Goal: Information Seeking & Learning: Find specific page/section

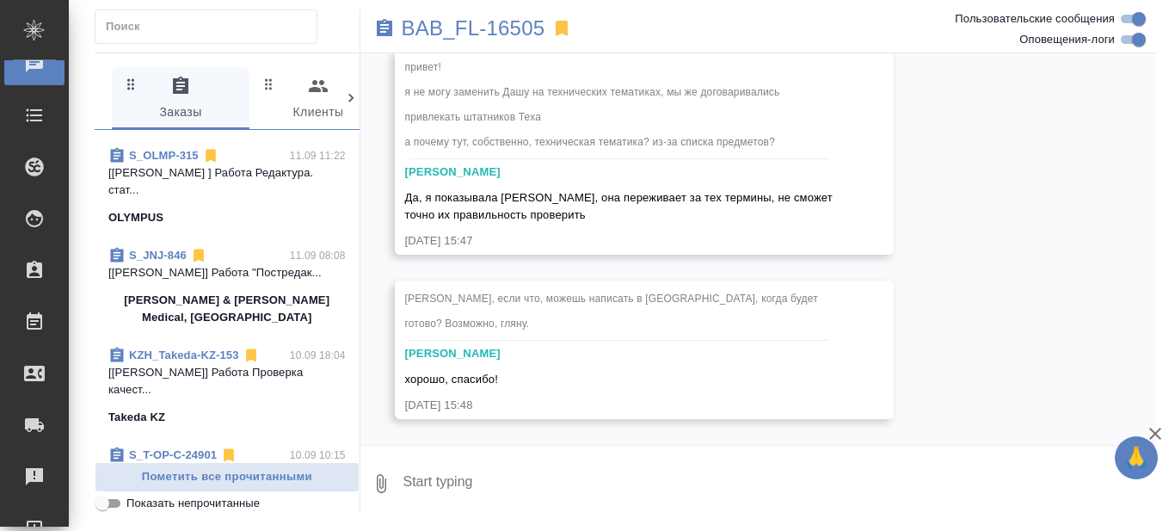
scroll to position [344, 0]
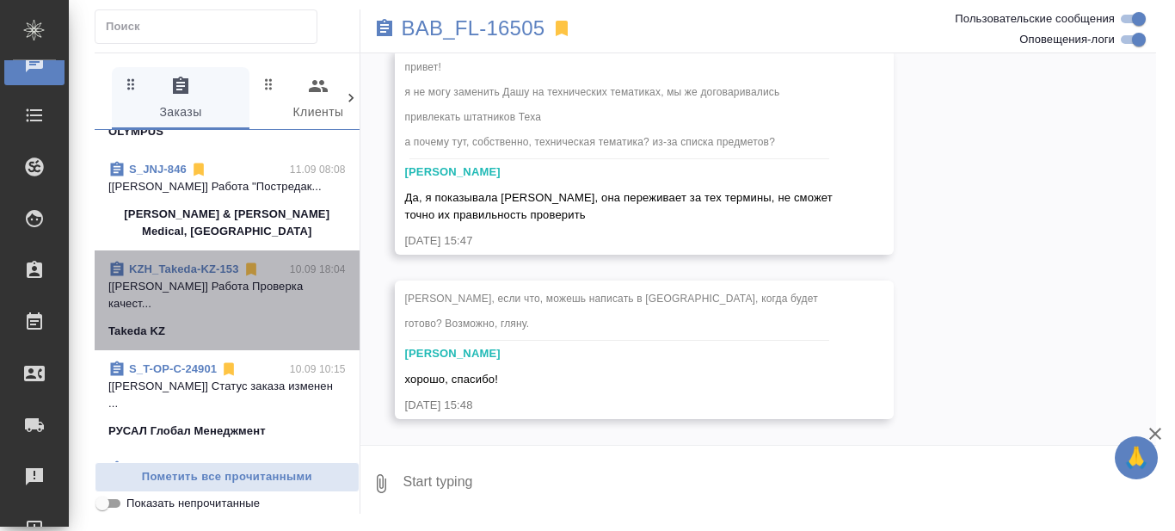
click at [253, 312] on p "[[PERSON_NAME] [PERSON_NAME]] Работа Проверка качест..." at bounding box center [226, 295] width 237 height 34
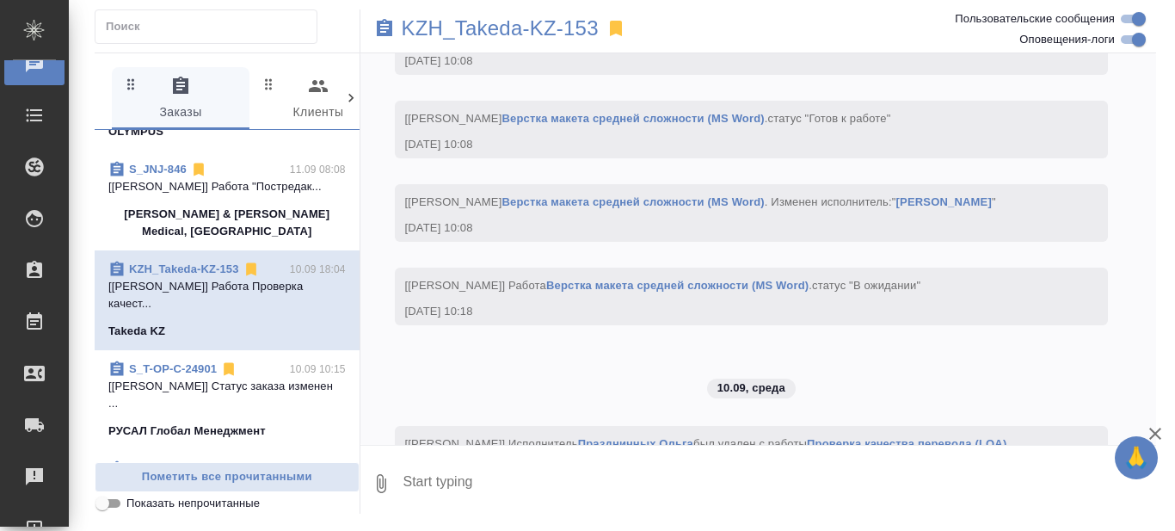
scroll to position [8506, 0]
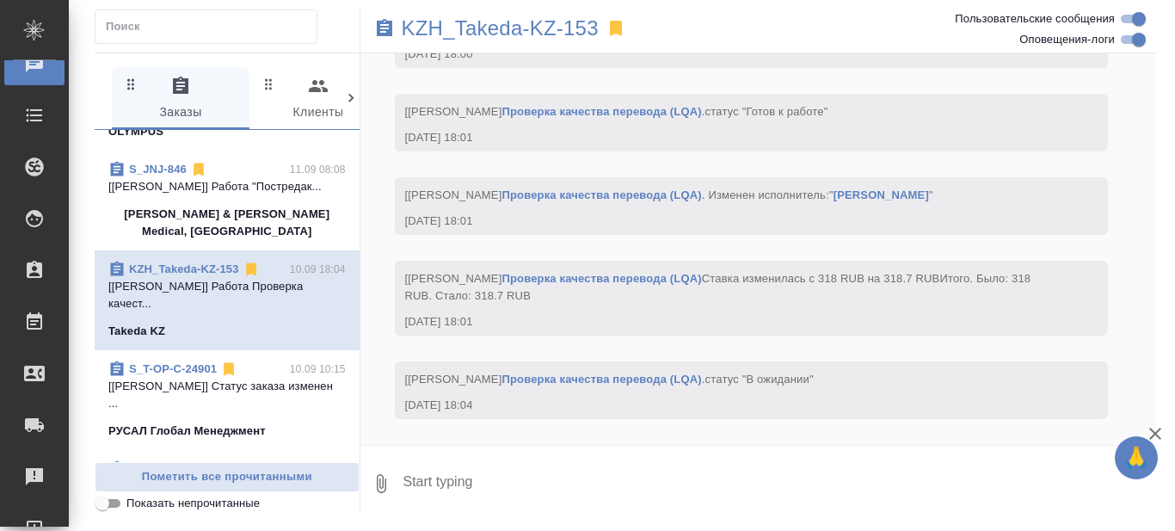
click at [481, 482] on textarea at bounding box center [779, 483] width 755 height 58
click at [486, 481] on textarea at bounding box center [779, 483] width 755 height 58
type textarea "@"
click at [1125, 274] on div "04.09, четверг [Кошербаева Назерке] Клиент оставил комментарий: "по счетам все …" at bounding box center [758, 248] width 796 height 391
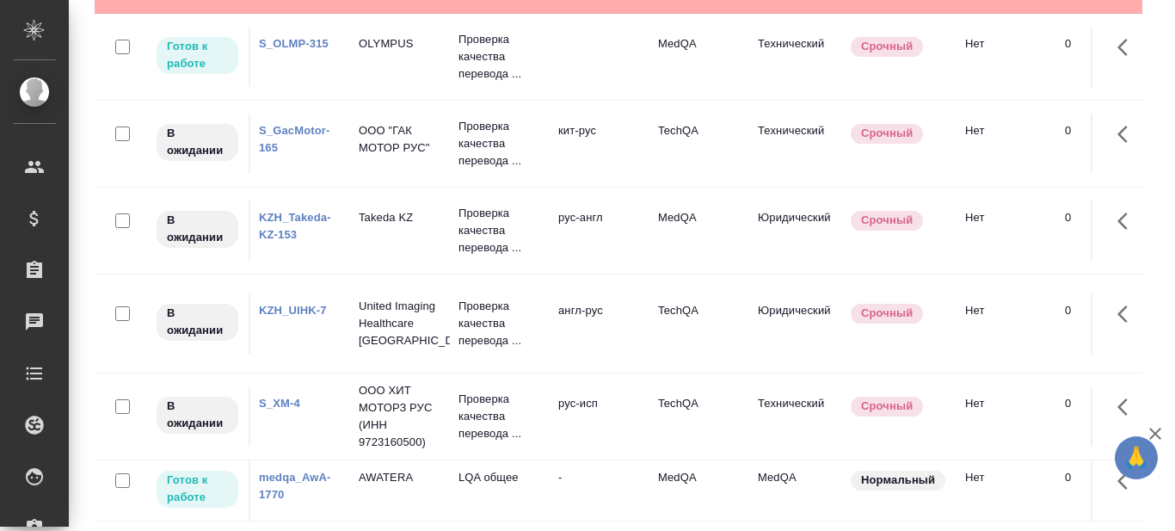
scroll to position [146, 0]
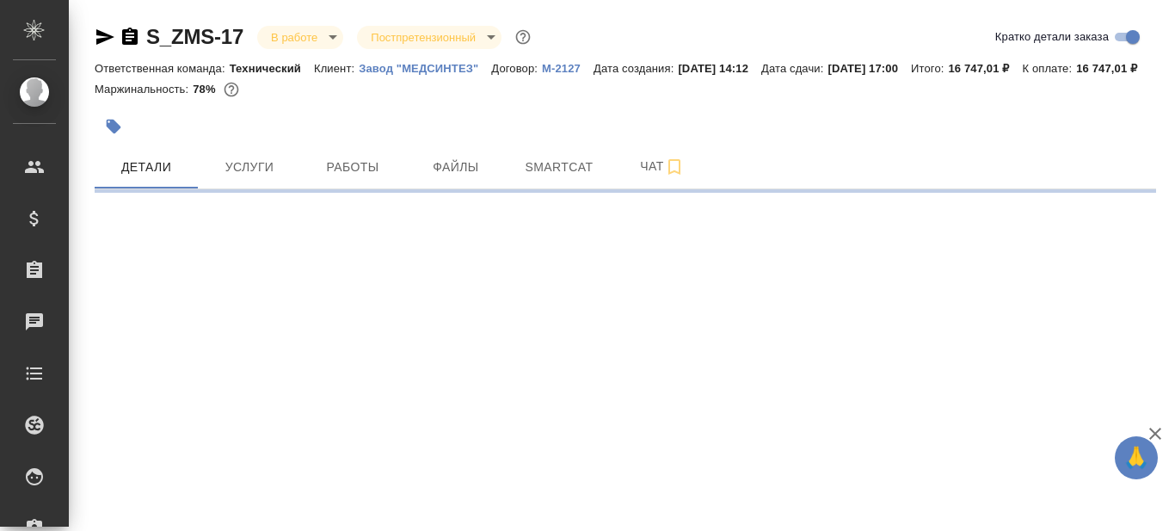
select select "RU"
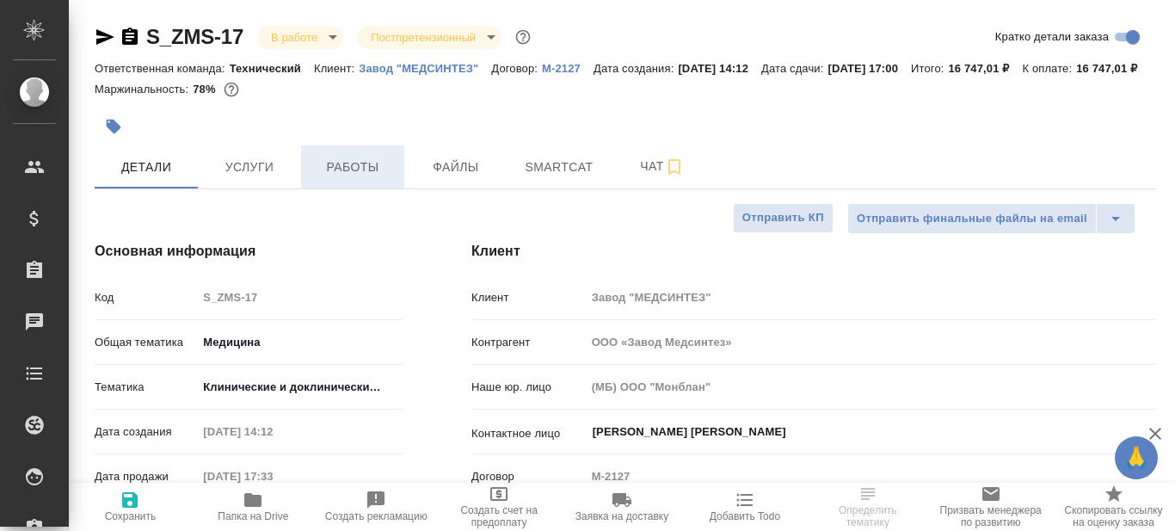
type textarea "x"
click at [352, 178] on span "Работы" at bounding box center [352, 168] width 83 height 22
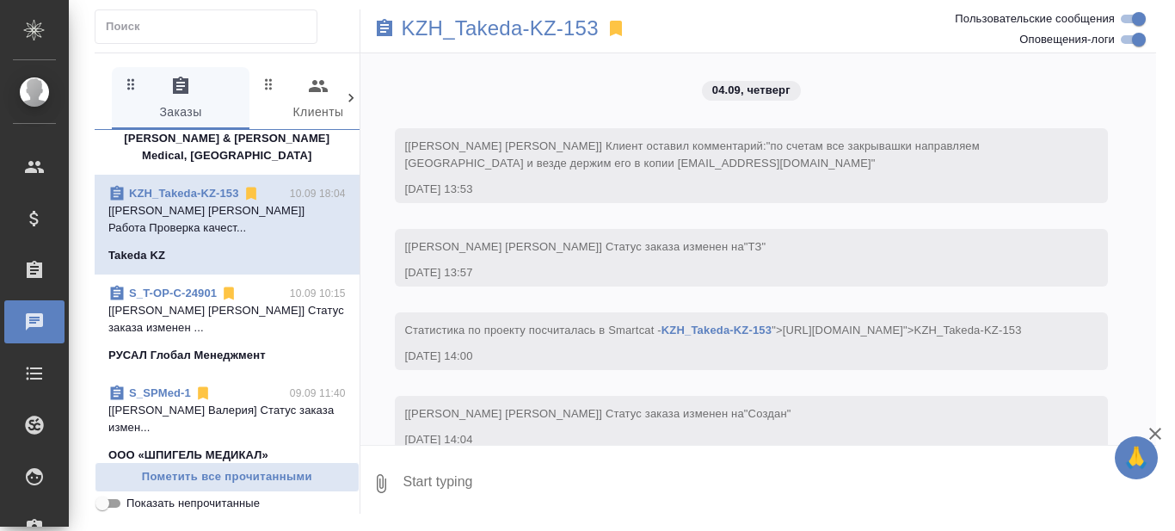
scroll to position [430, 0]
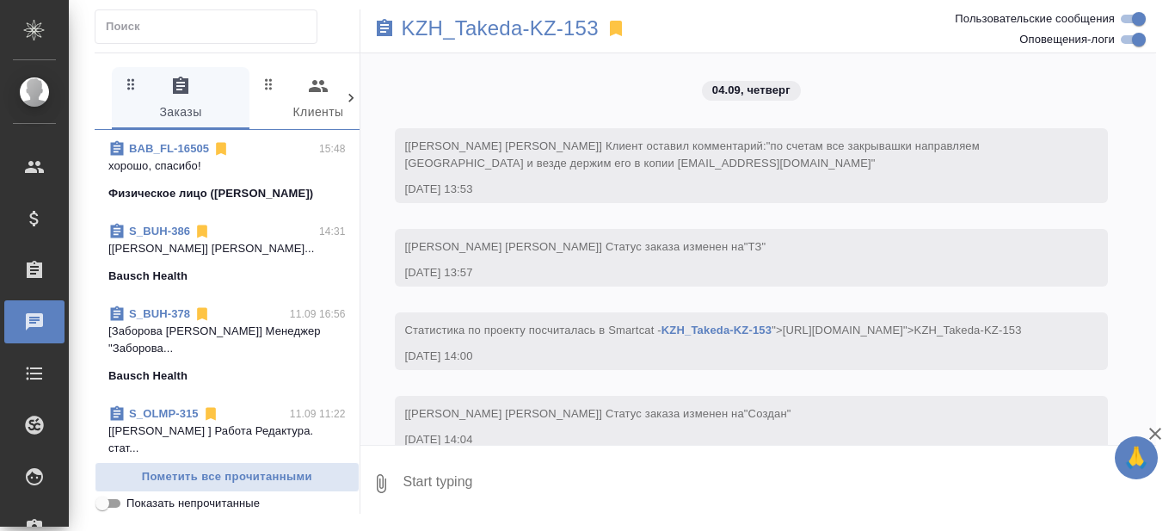
scroll to position [8506, 0]
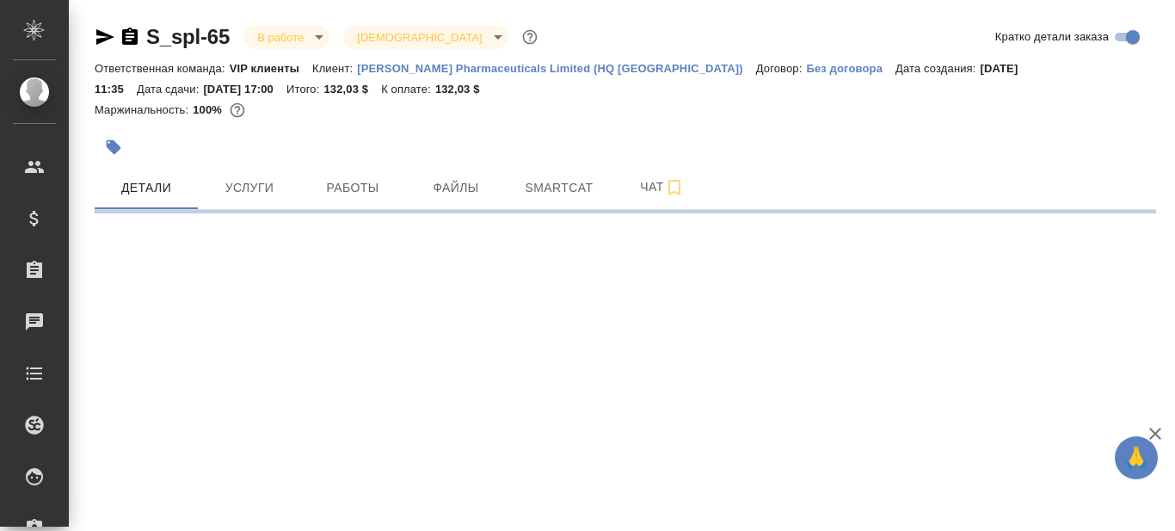
select select "RU"
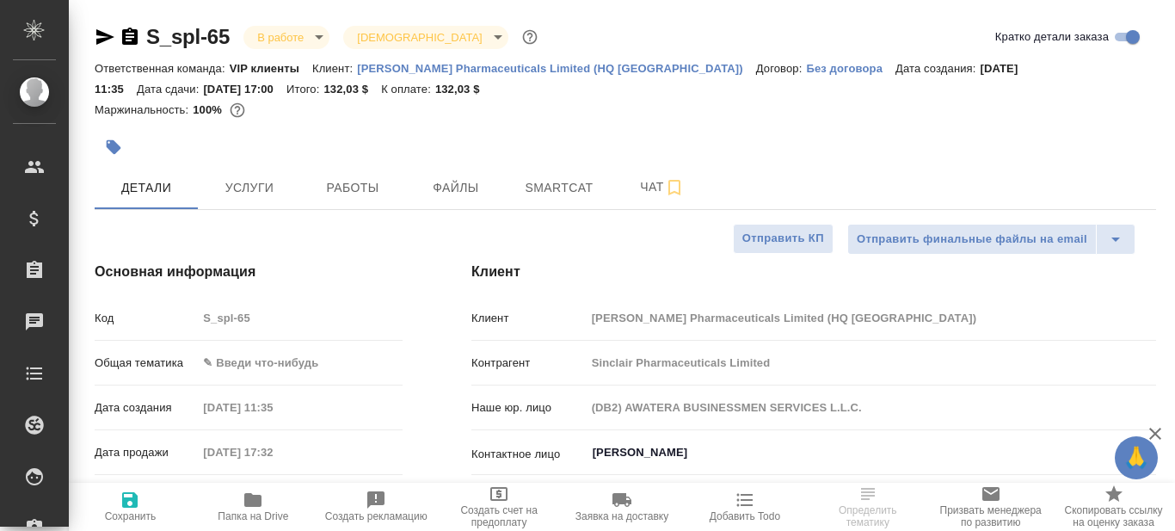
type textarea "x"
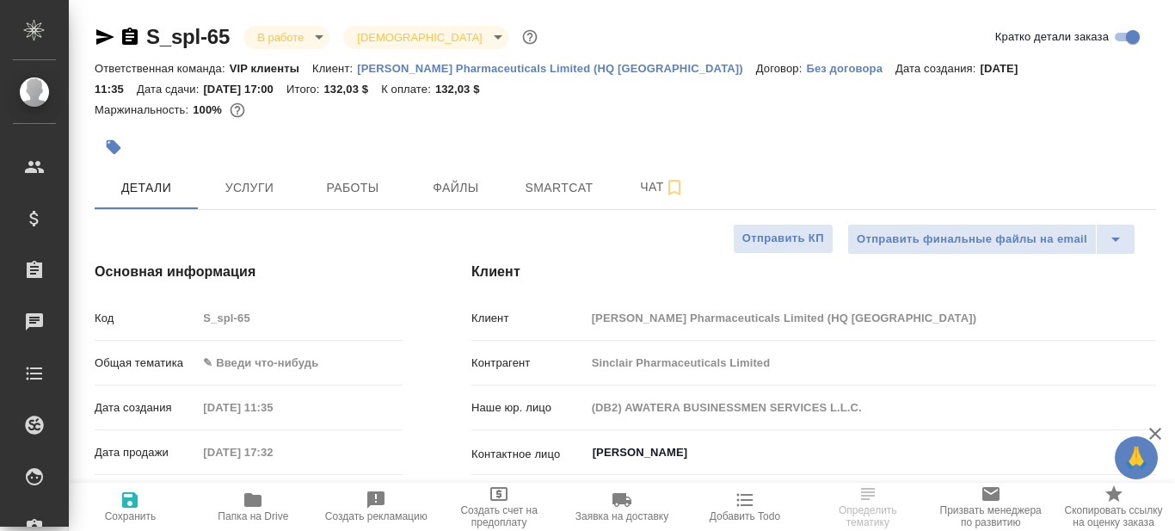
type textarea "x"
type input "[PERSON_NAME]"
type input "[PERSON_NAME]pereverzeva"
click at [253, 502] on icon "button" at bounding box center [252, 500] width 17 height 14
type textarea "x"
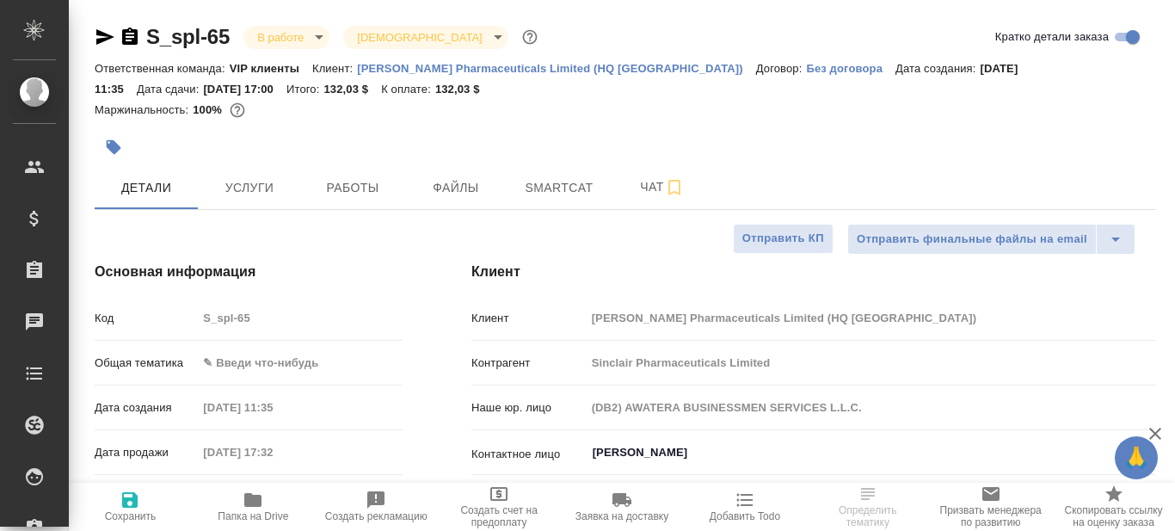
type textarea "x"
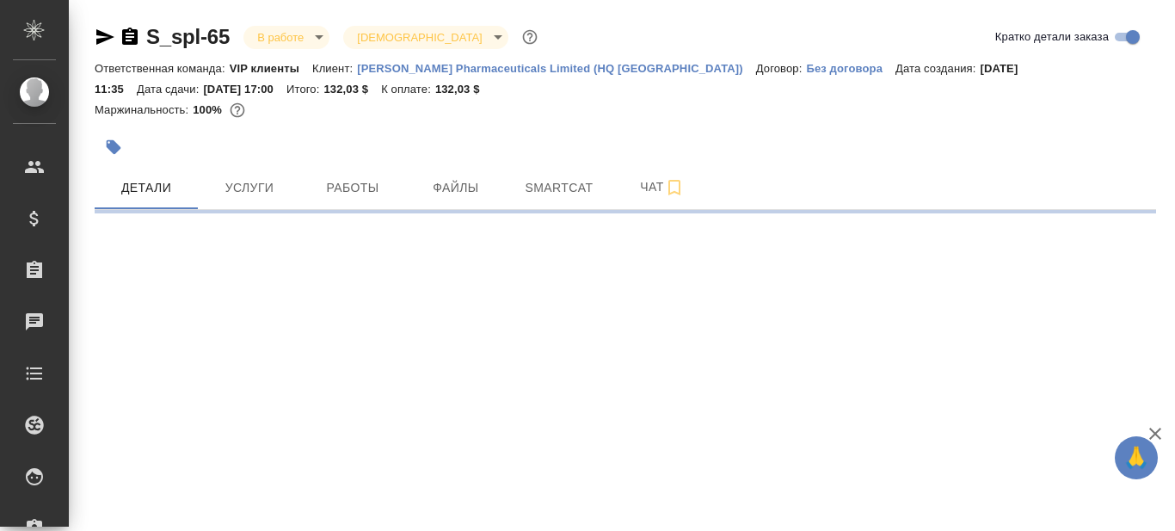
select select "RU"
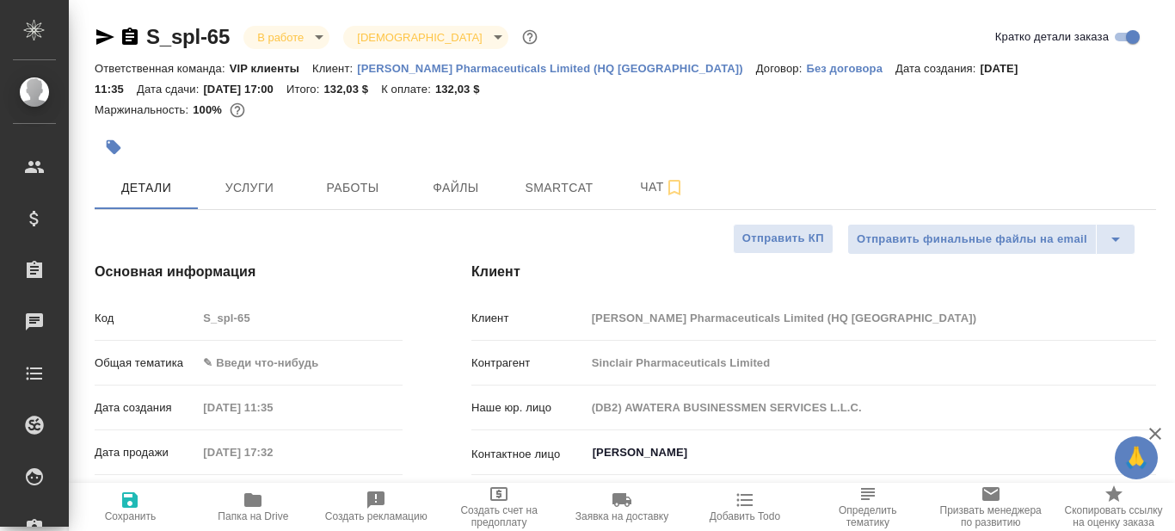
type textarea "x"
click at [265, 189] on span "Услуги" at bounding box center [249, 188] width 83 height 22
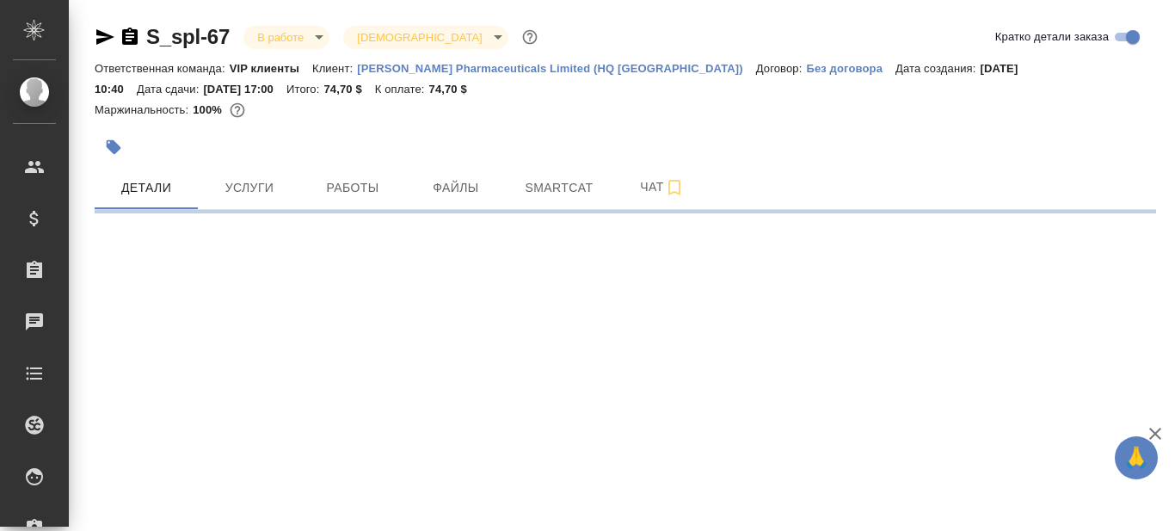
select select "RU"
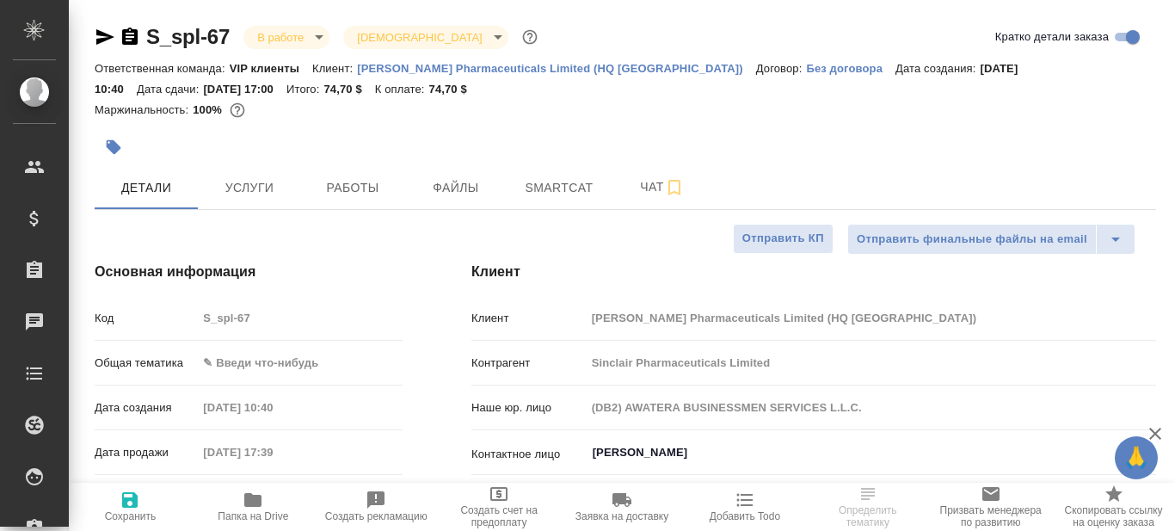
type textarea "x"
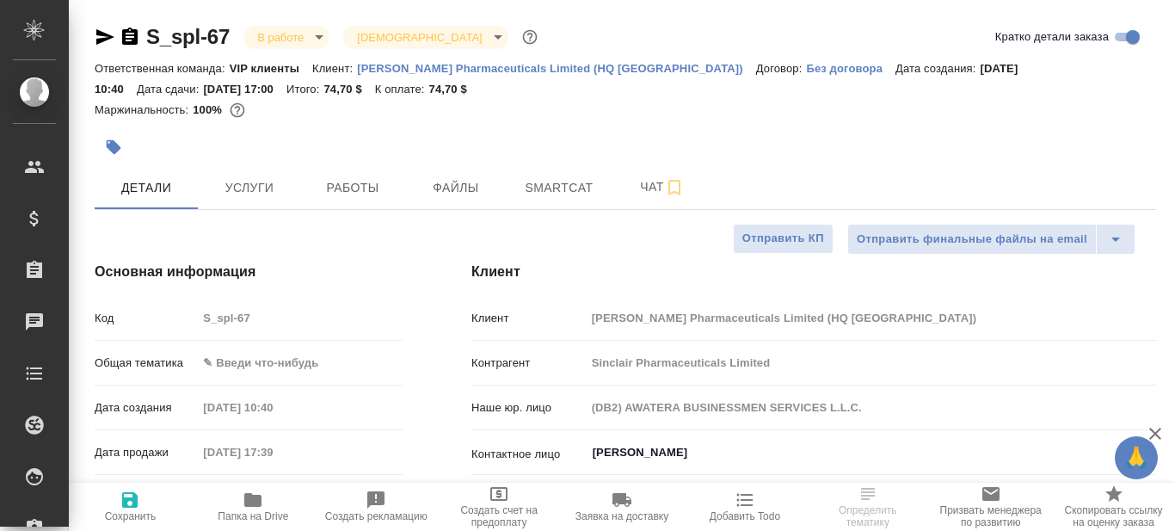
type textarea "x"
click at [256, 507] on icon "button" at bounding box center [253, 499] width 21 height 21
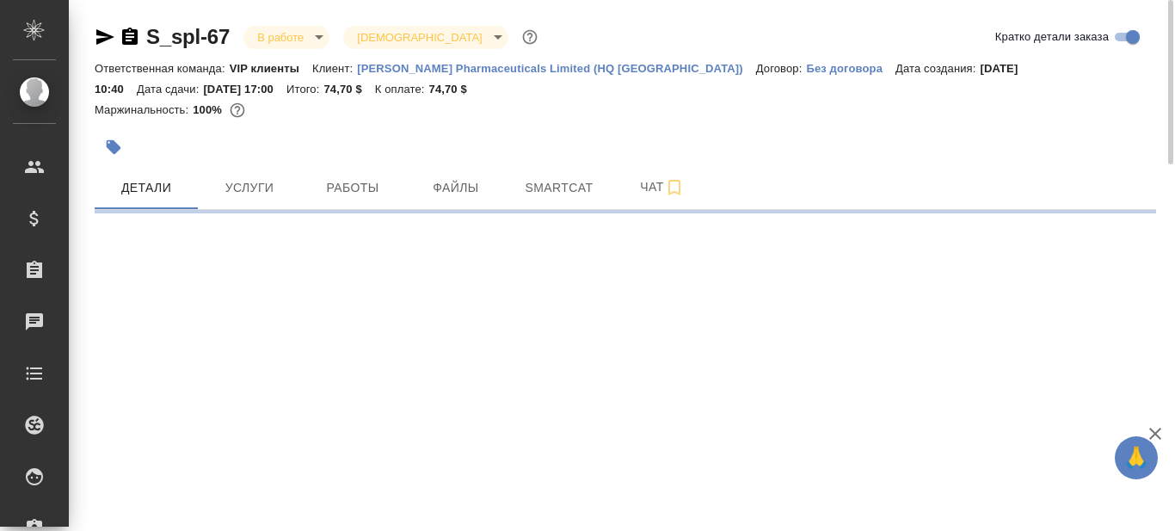
select select "RU"
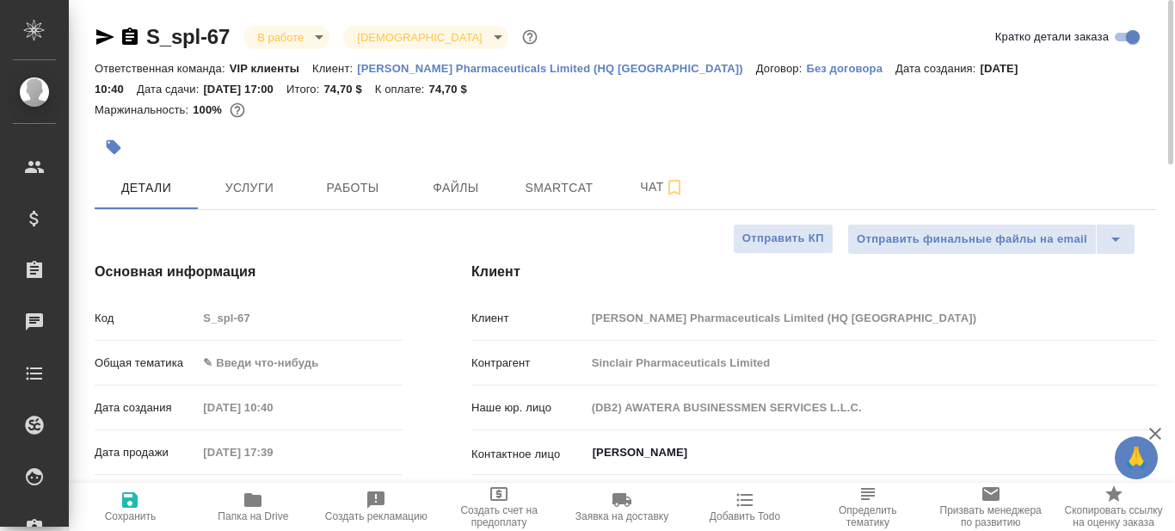
type textarea "x"
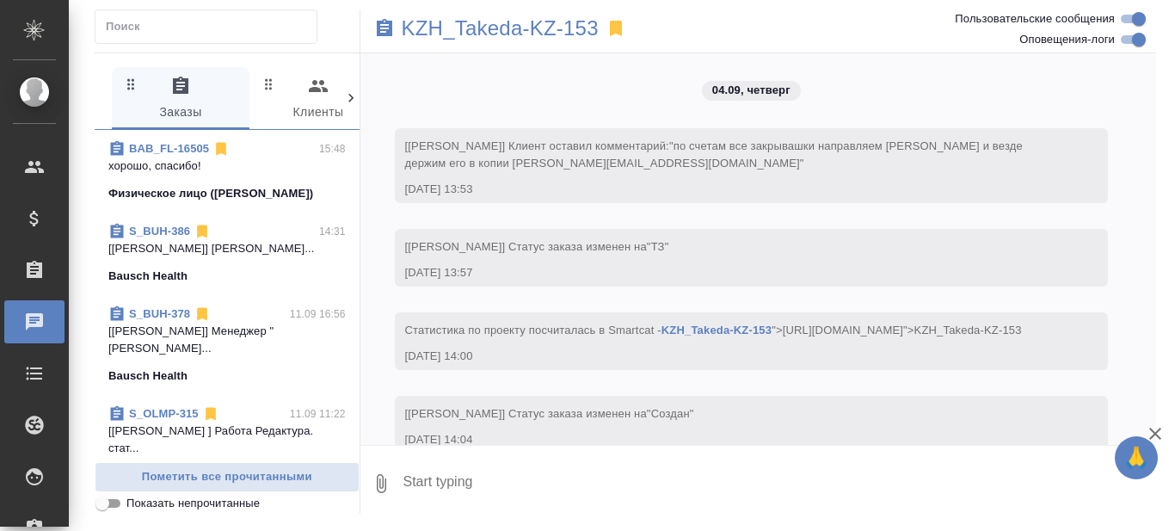
scroll to position [8506, 0]
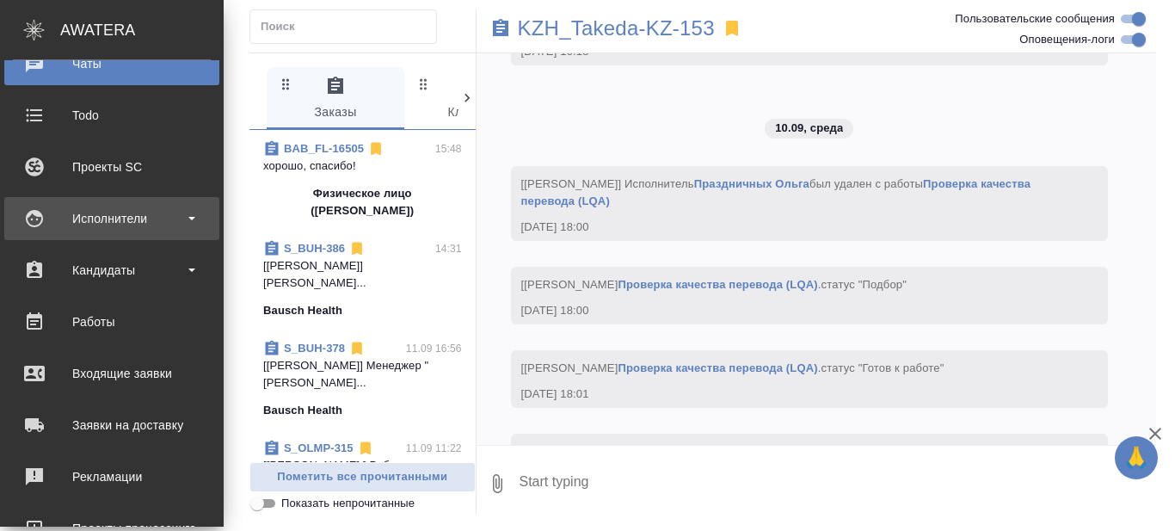
scroll to position [8875, 0]
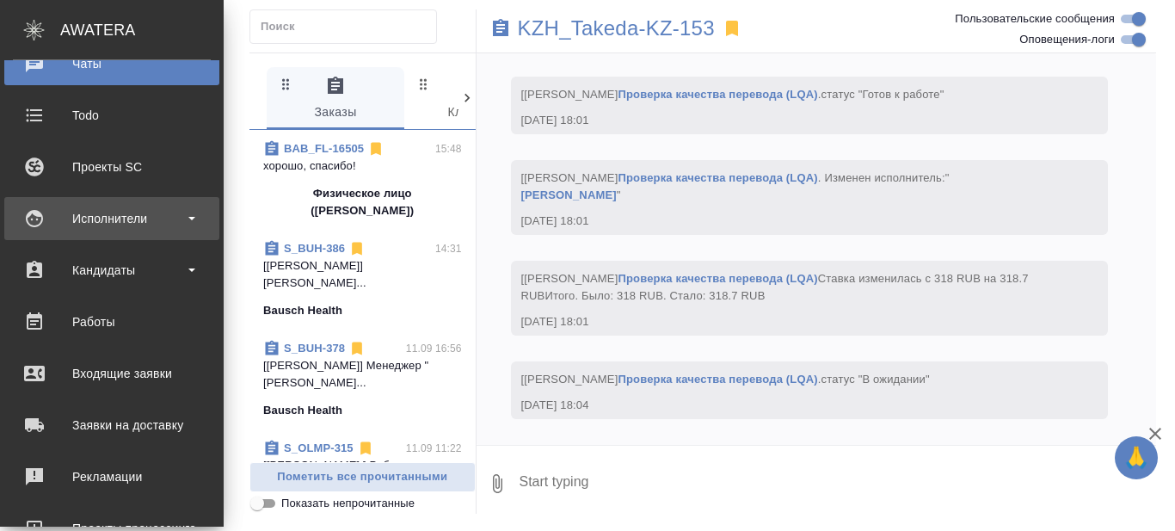
click at [187, 219] on div "Исполнители" at bounding box center [112, 219] width 198 height 26
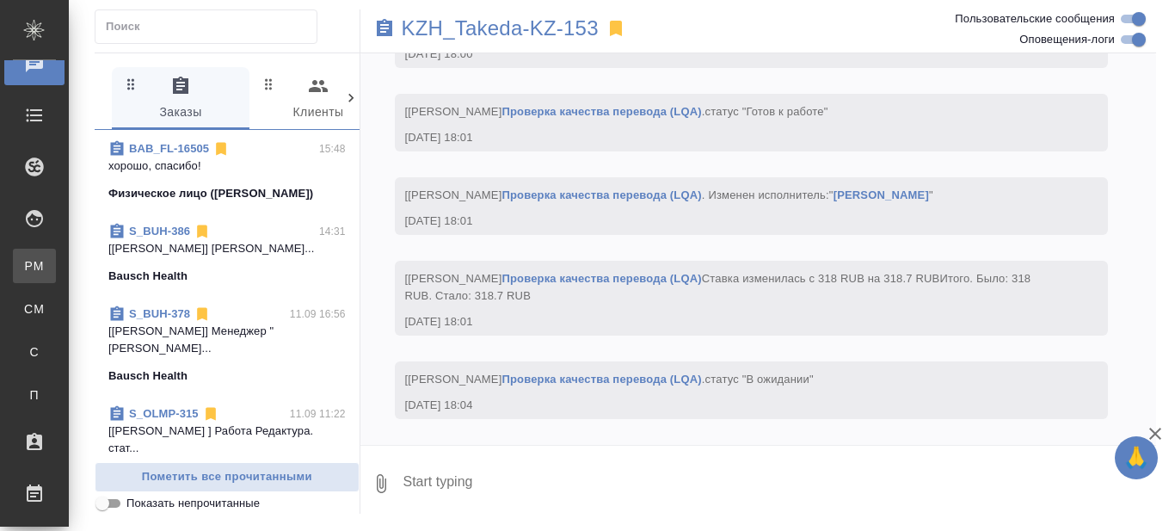
scroll to position [8506, 0]
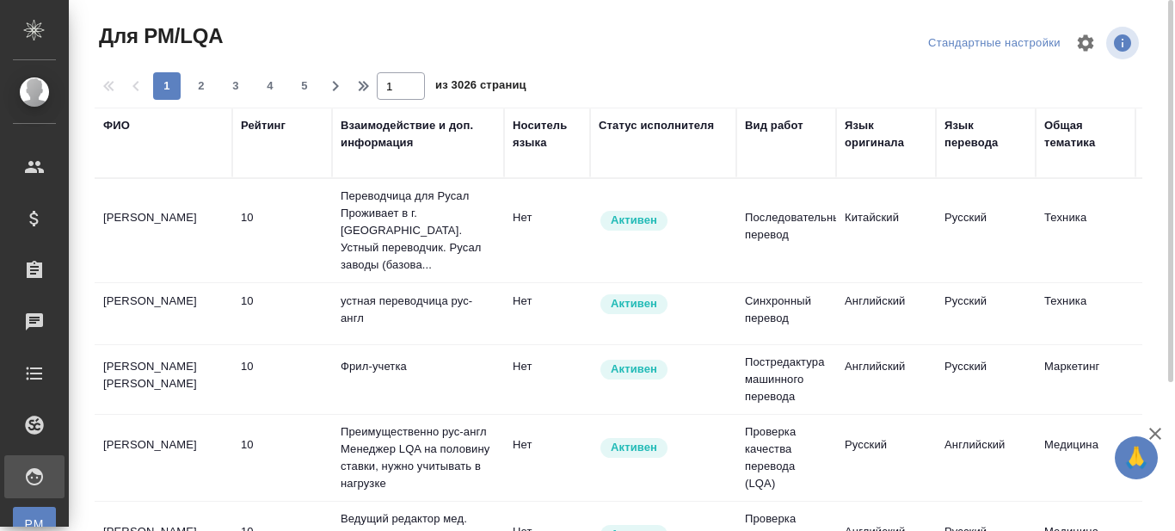
click at [116, 126] on div "ФИО" at bounding box center [116, 125] width 27 height 17
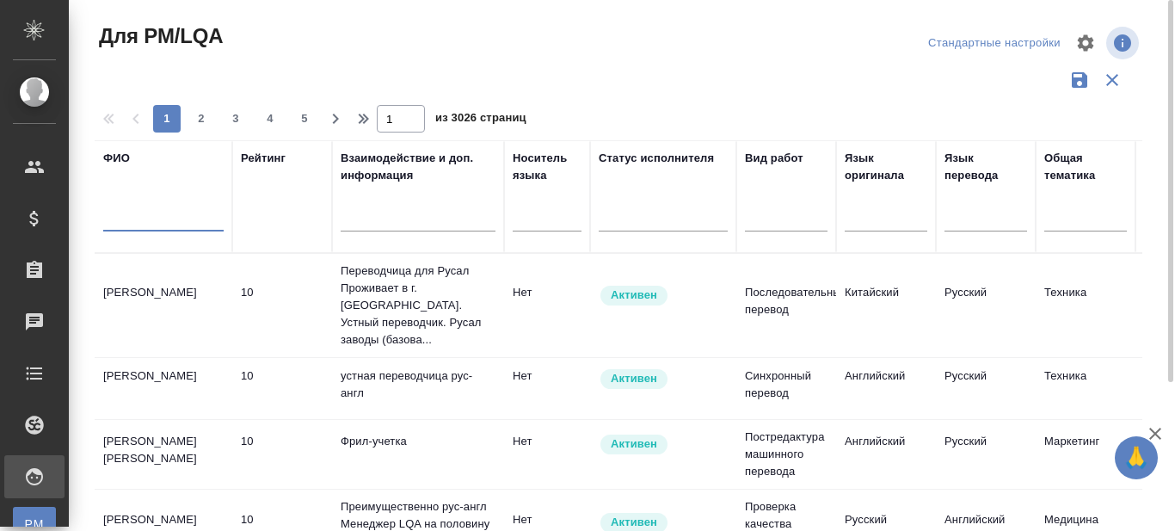
click at [141, 224] on input "text" at bounding box center [163, 221] width 120 height 22
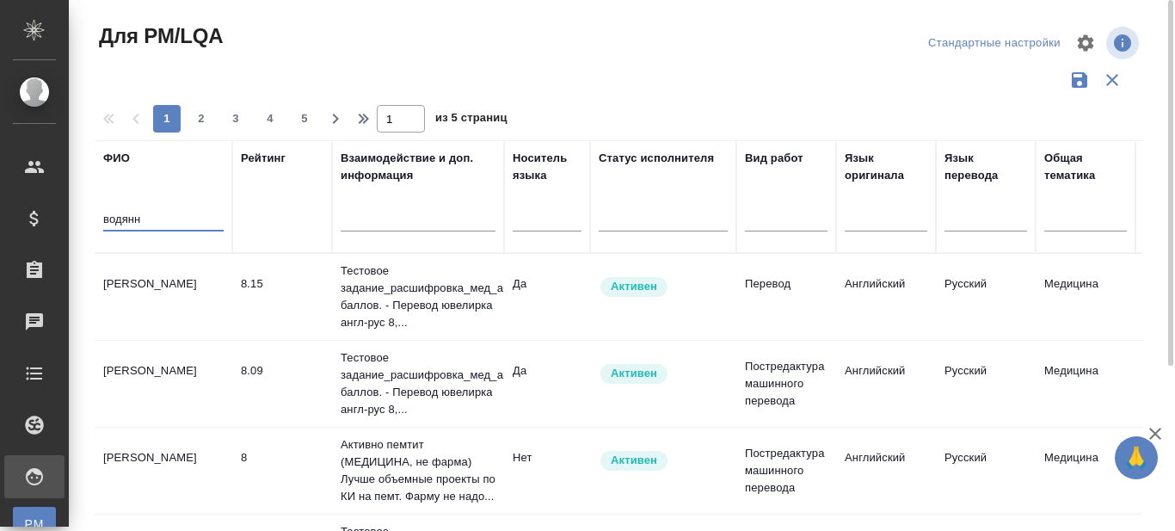
type input "водянн"
click at [138, 464] on td "[PERSON_NAME] [PERSON_NAME]" at bounding box center [164, 470] width 138 height 60
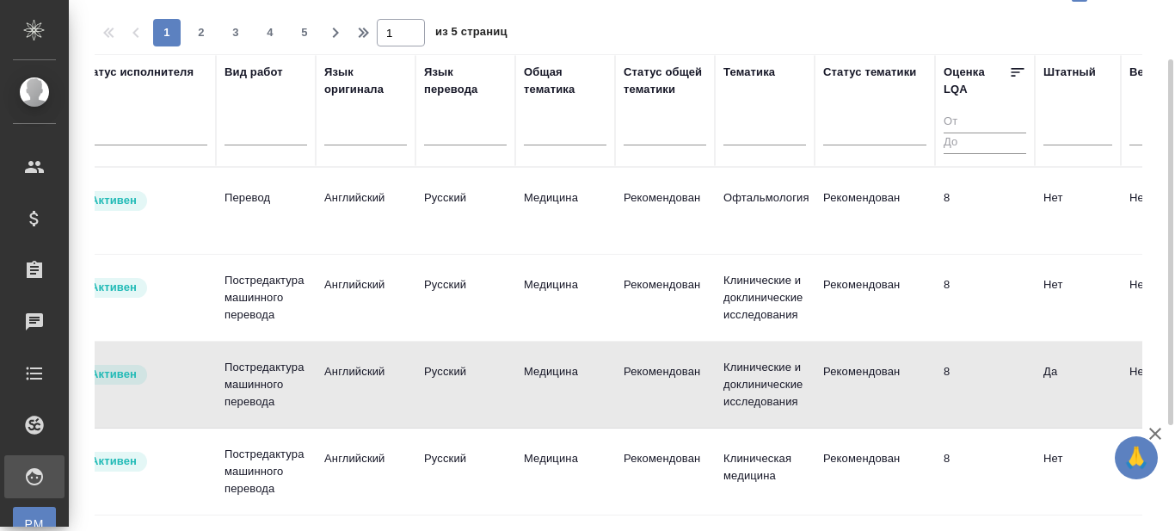
scroll to position [0, 521]
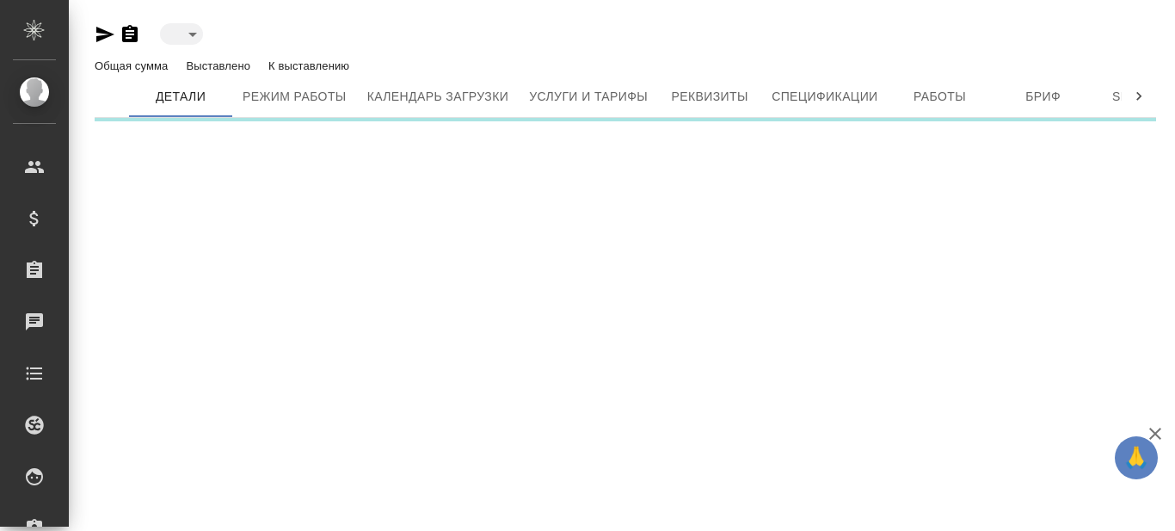
type input "active"
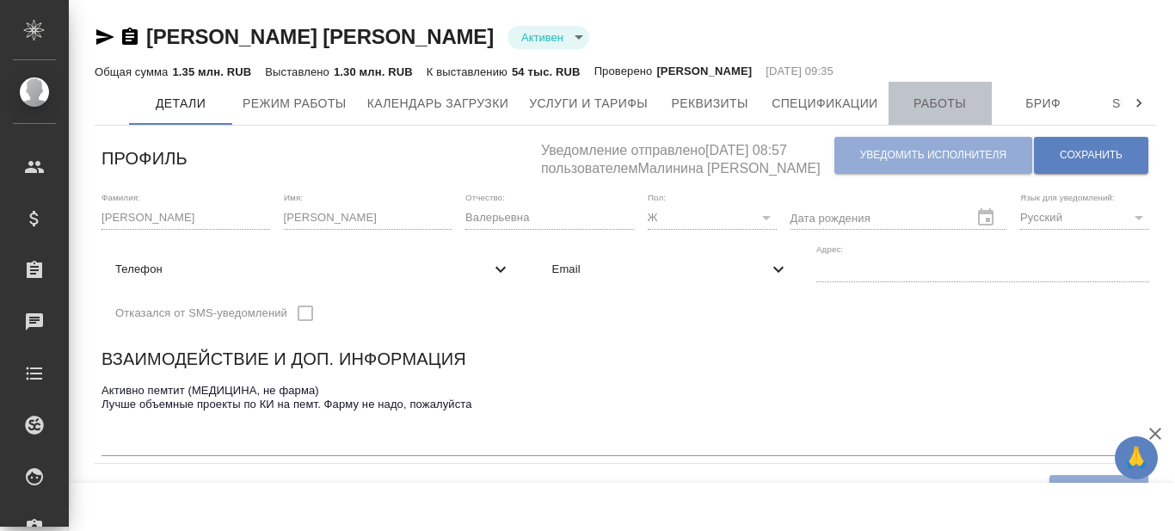
click at [943, 101] on span "Работы" at bounding box center [940, 104] width 83 height 22
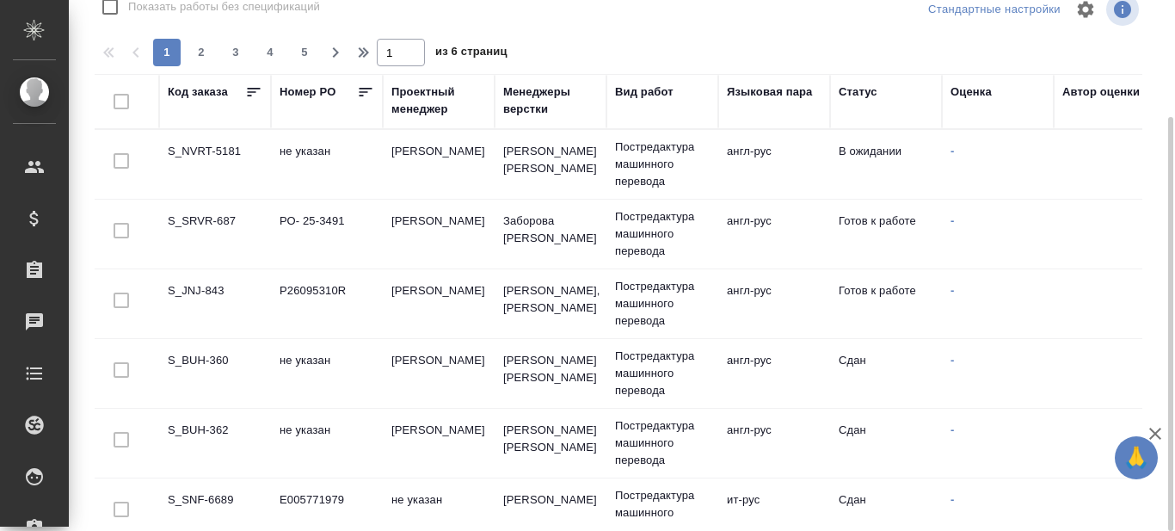
click at [864, 89] on div "Статус" at bounding box center [858, 91] width 39 height 17
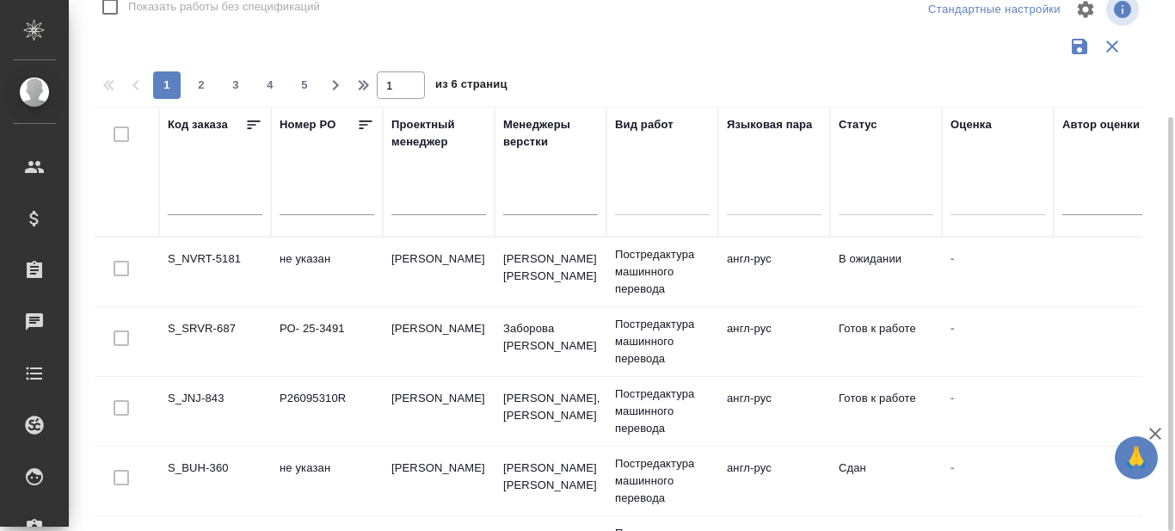
click at [860, 202] on div at bounding box center [886, 198] width 95 height 25
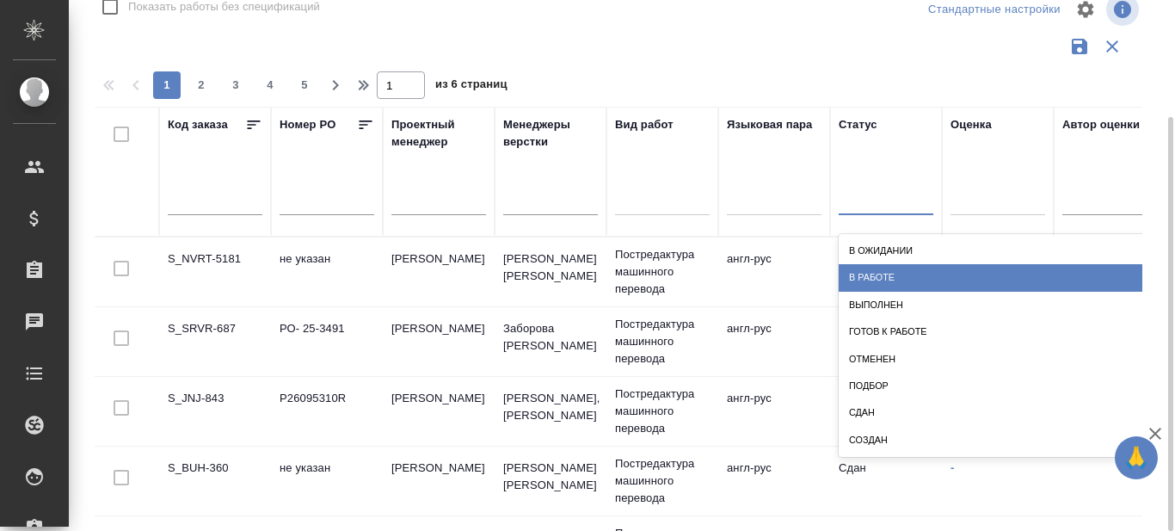
click at [886, 280] on div "В работе" at bounding box center [1011, 277] width 344 height 27
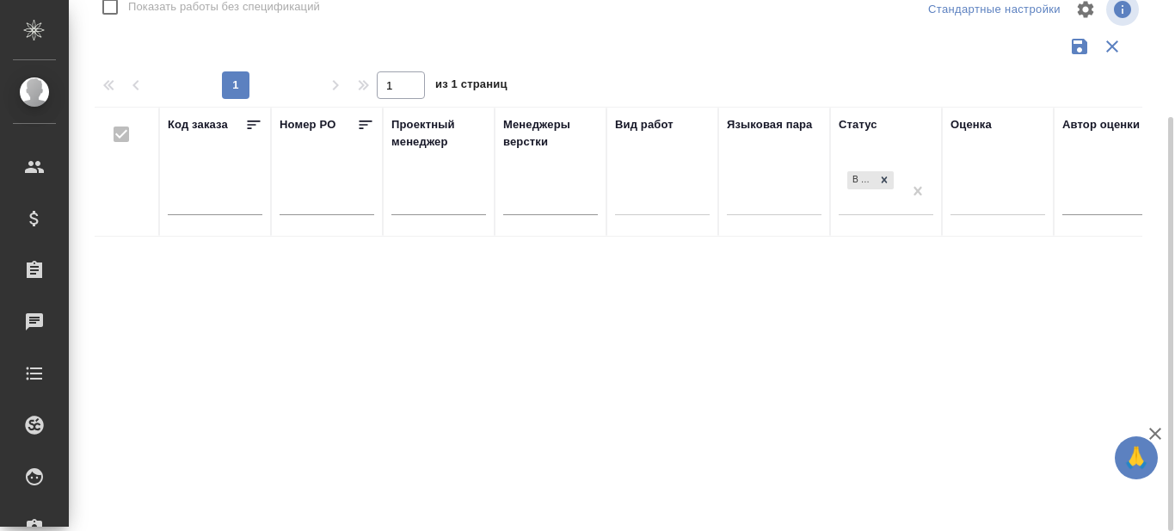
click at [875, 206] on div "В работе" at bounding box center [871, 191] width 64 height 46
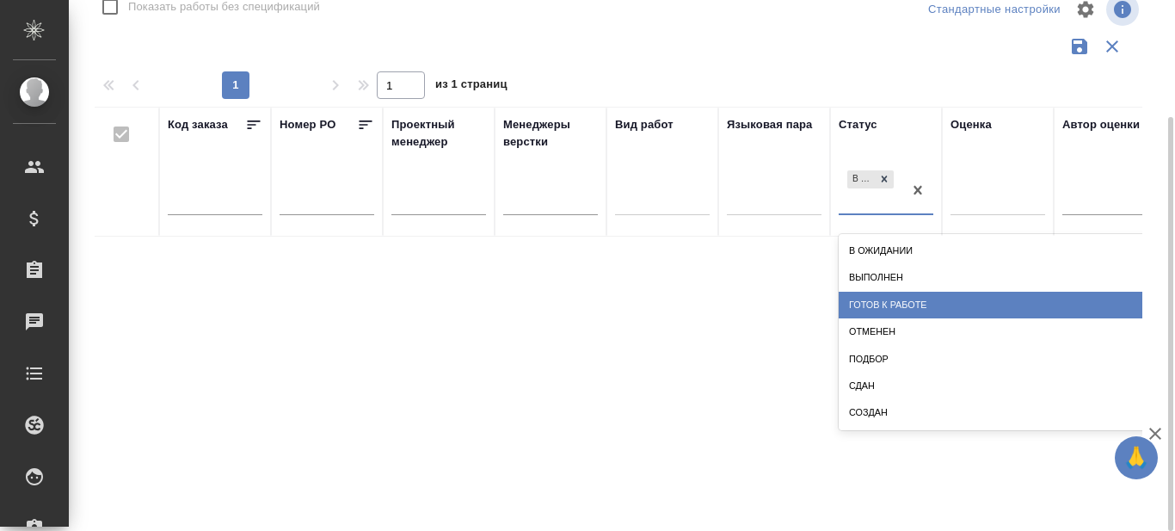
click at [884, 304] on div "Готов к работе" at bounding box center [1011, 305] width 344 height 27
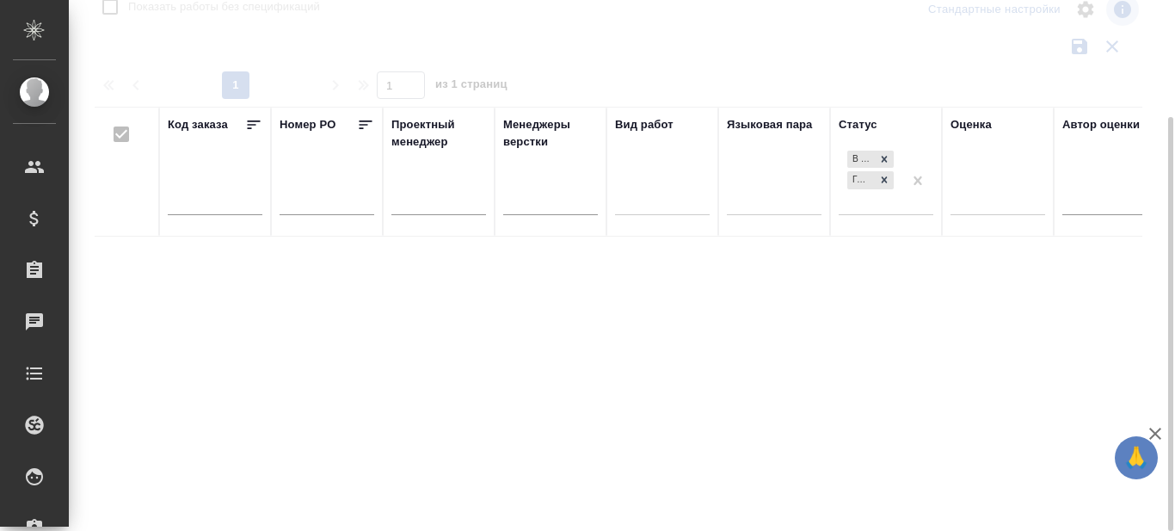
checkbox input "false"
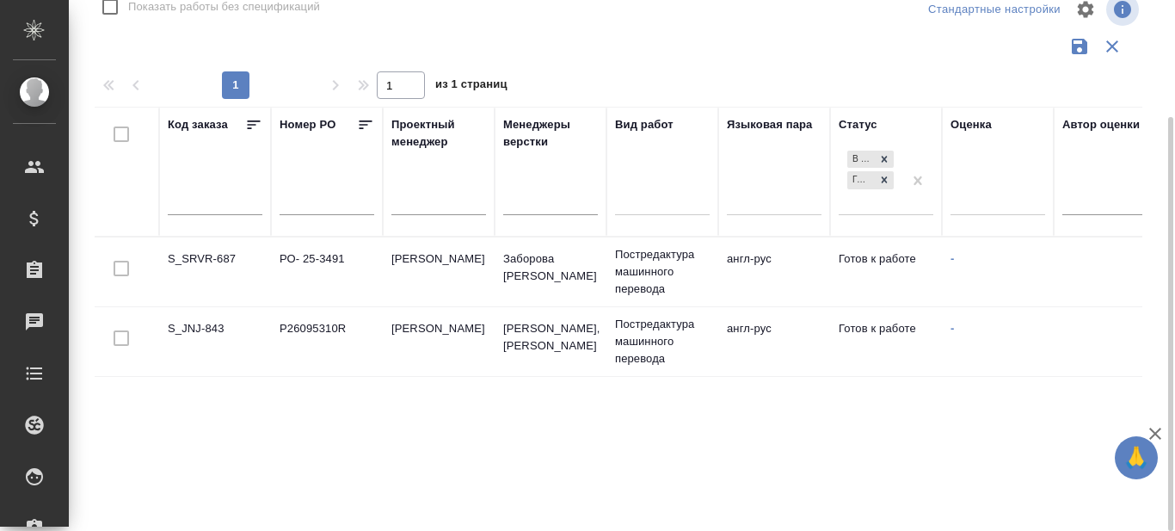
click at [187, 330] on td "S_JNJ-843" at bounding box center [215, 341] width 112 height 60
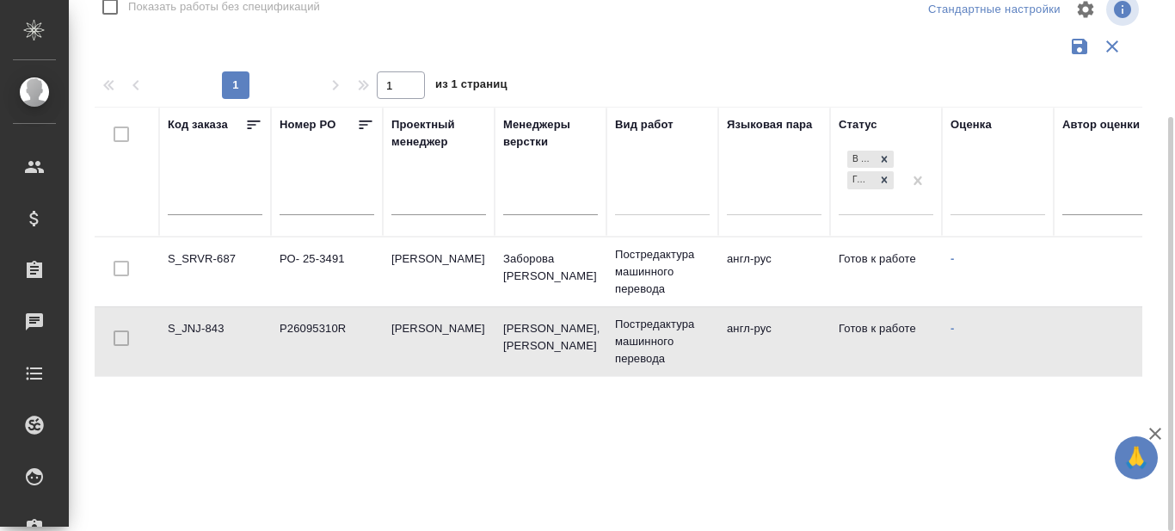
click at [187, 330] on td "S_JNJ-843" at bounding box center [215, 341] width 112 height 60
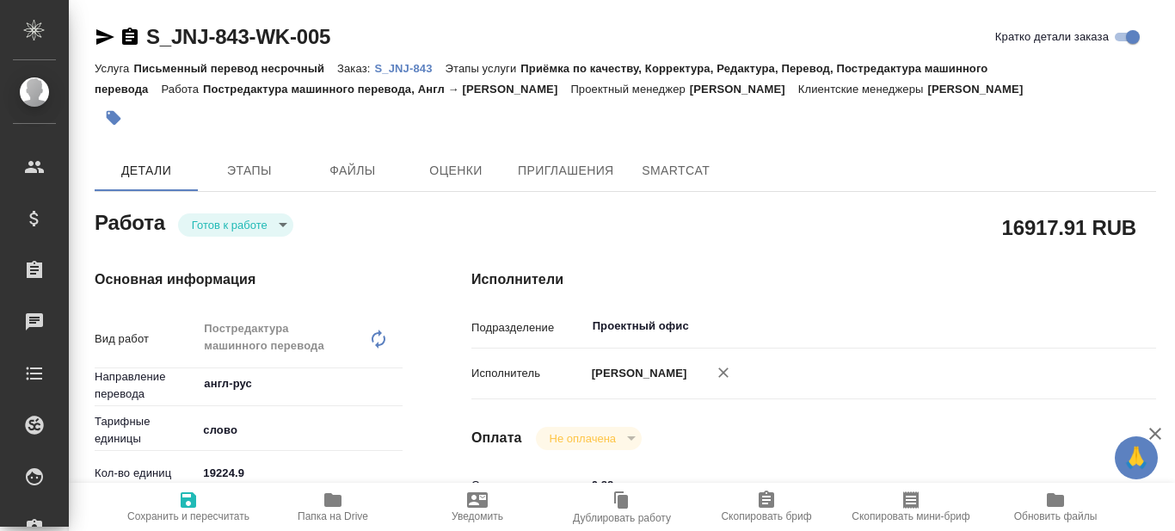
type textarea "x"
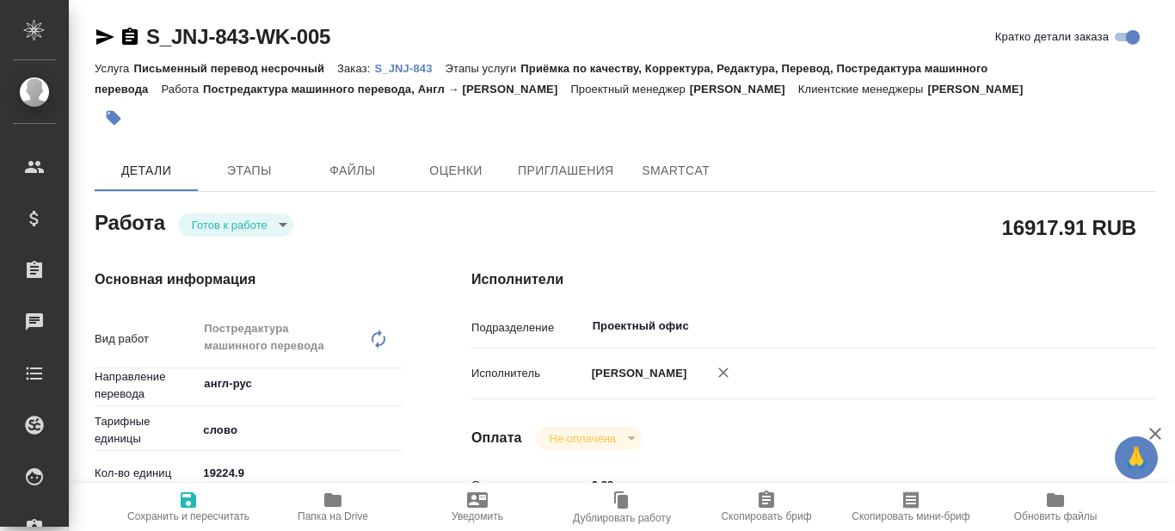
type textarea "x"
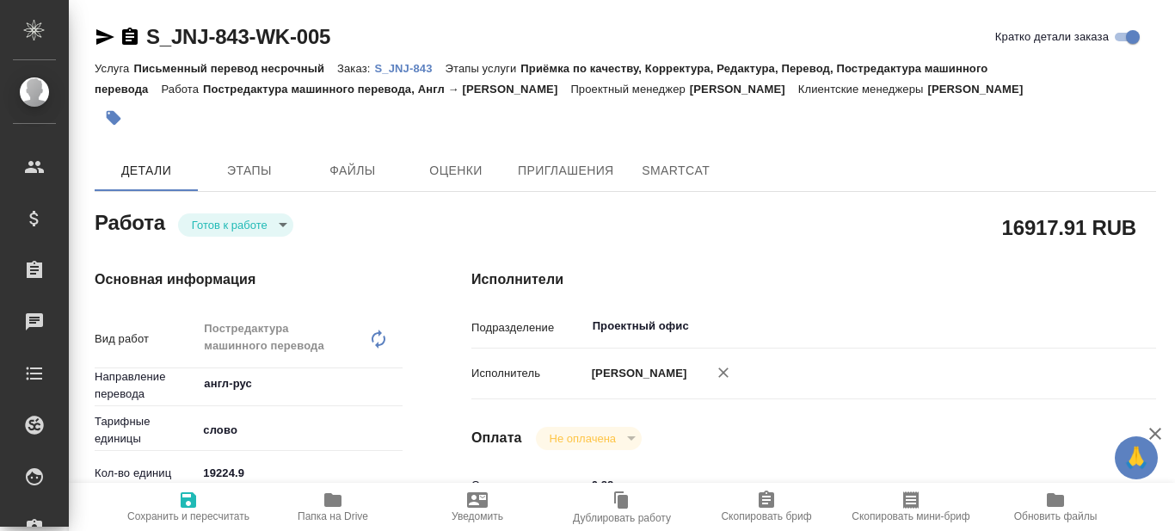
type textarea "x"
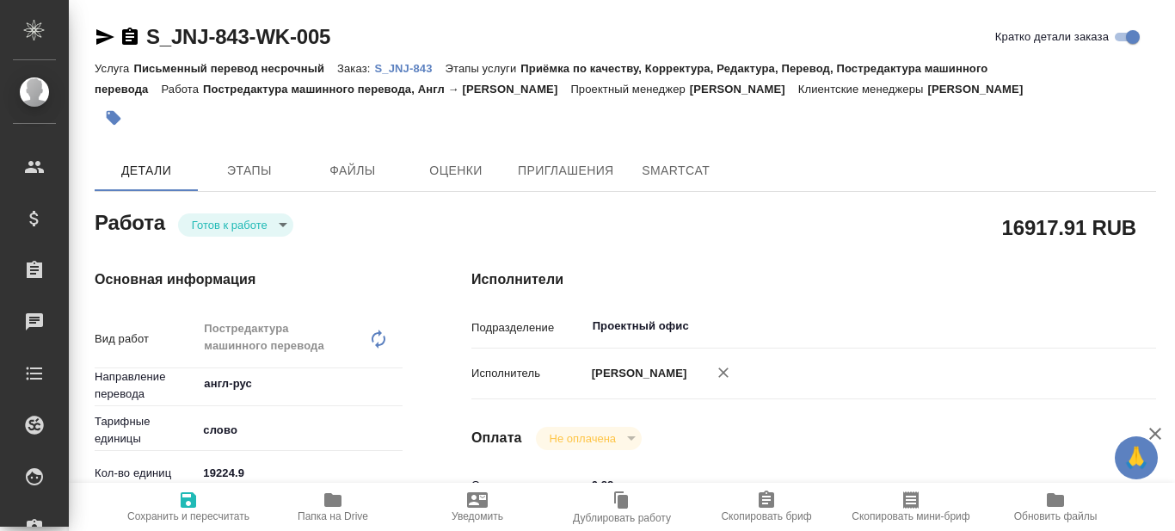
type textarea "x"
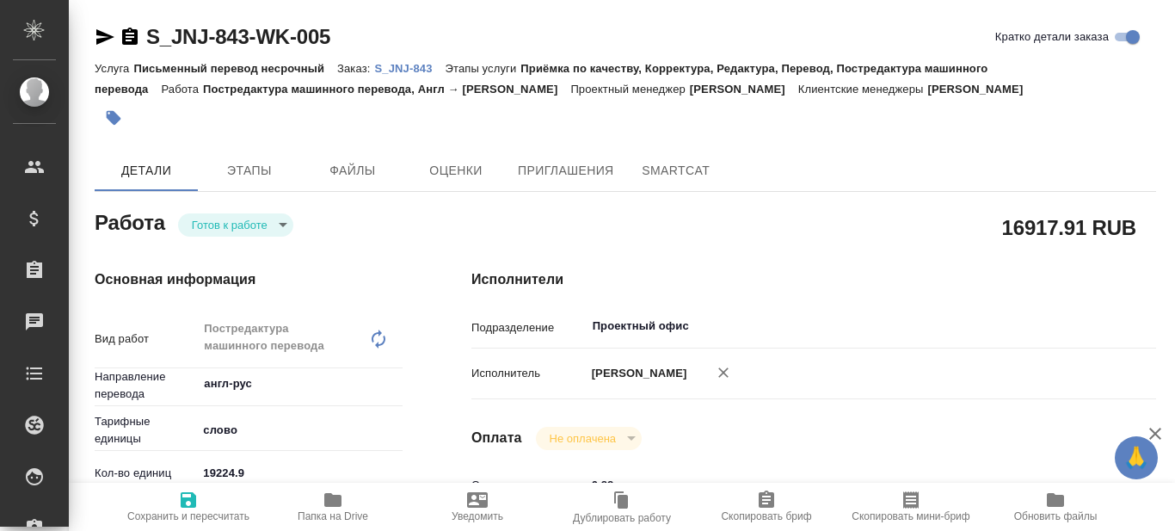
type textarea "x"
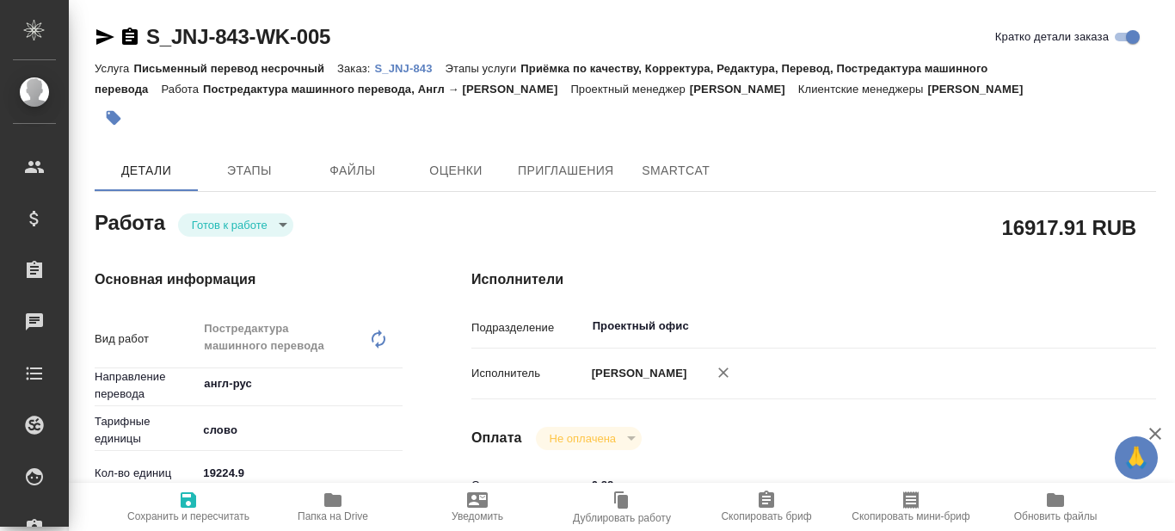
click at [401, 69] on p "S_JNJ-843" at bounding box center [409, 68] width 71 height 13
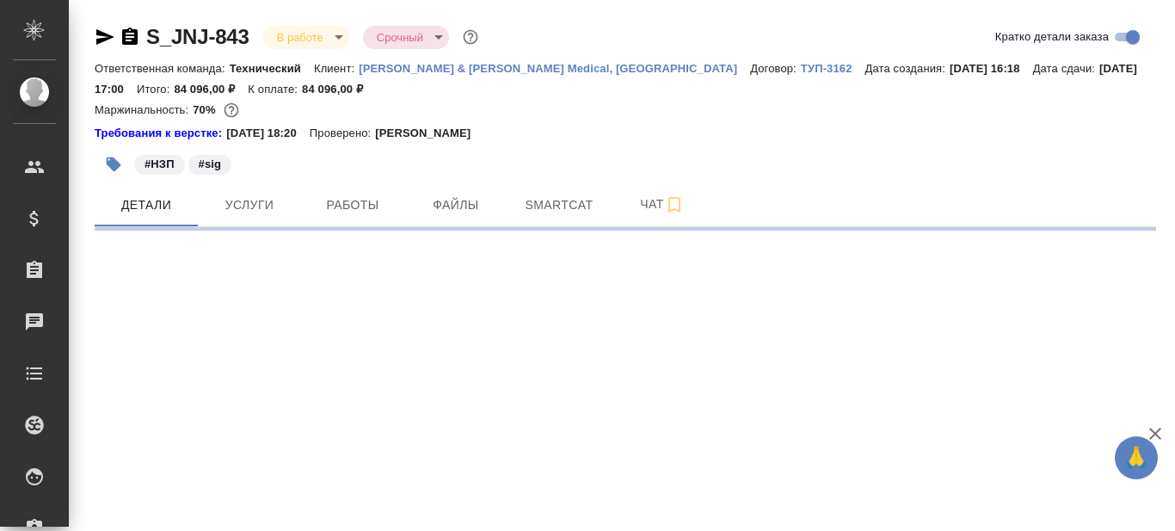
select select "RU"
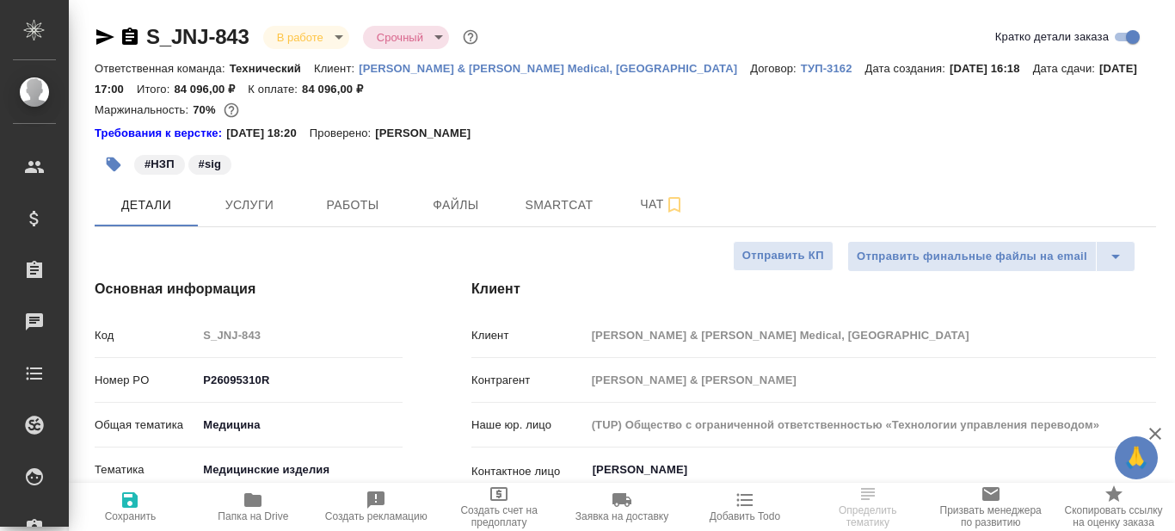
type textarea "x"
click at [250, 507] on div ".cls-1 fill:#fff; AWATERA Prazdnichnykh [PERSON_NAME] Спецификации Заказы 0 Чат…" at bounding box center [587, 265] width 1175 height 531
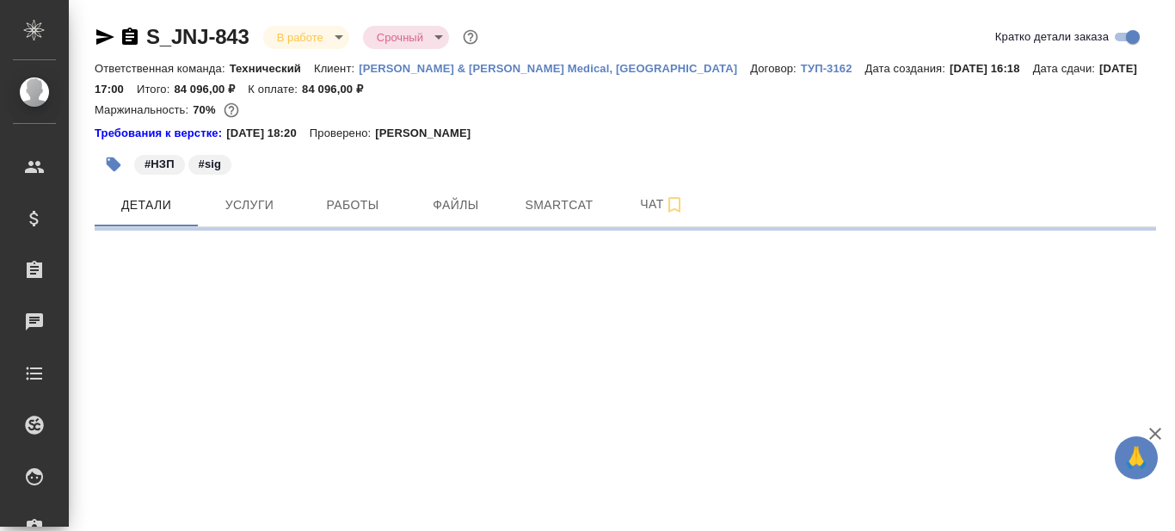
select select "RU"
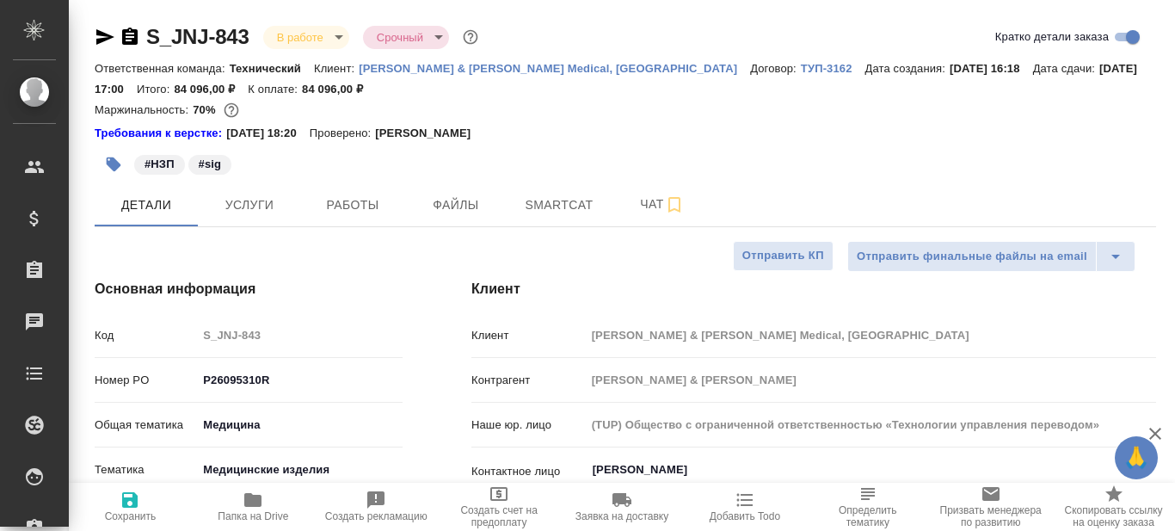
type textarea "x"
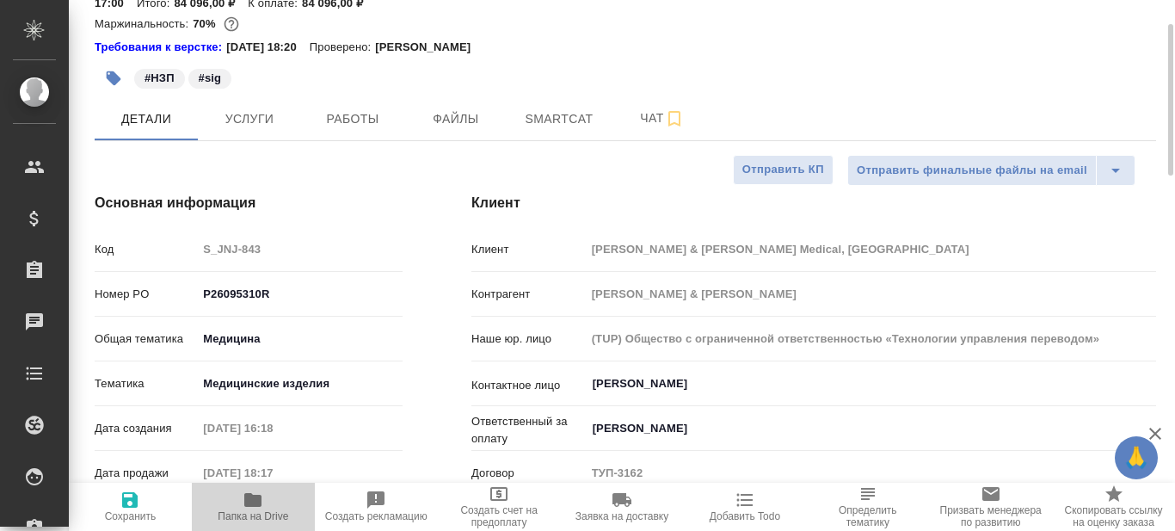
click at [246, 506] on icon "button" at bounding box center [252, 500] width 17 height 14
type textarea "x"
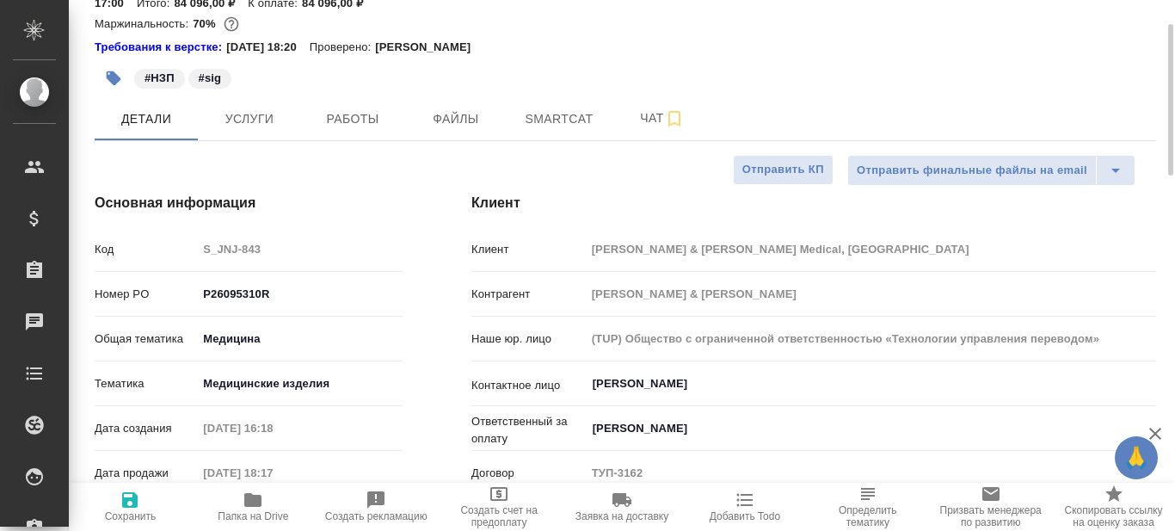
type textarea "x"
click at [546, 114] on span "Smartcat" at bounding box center [559, 119] width 83 height 22
